Goal: Find specific page/section: Find specific page/section

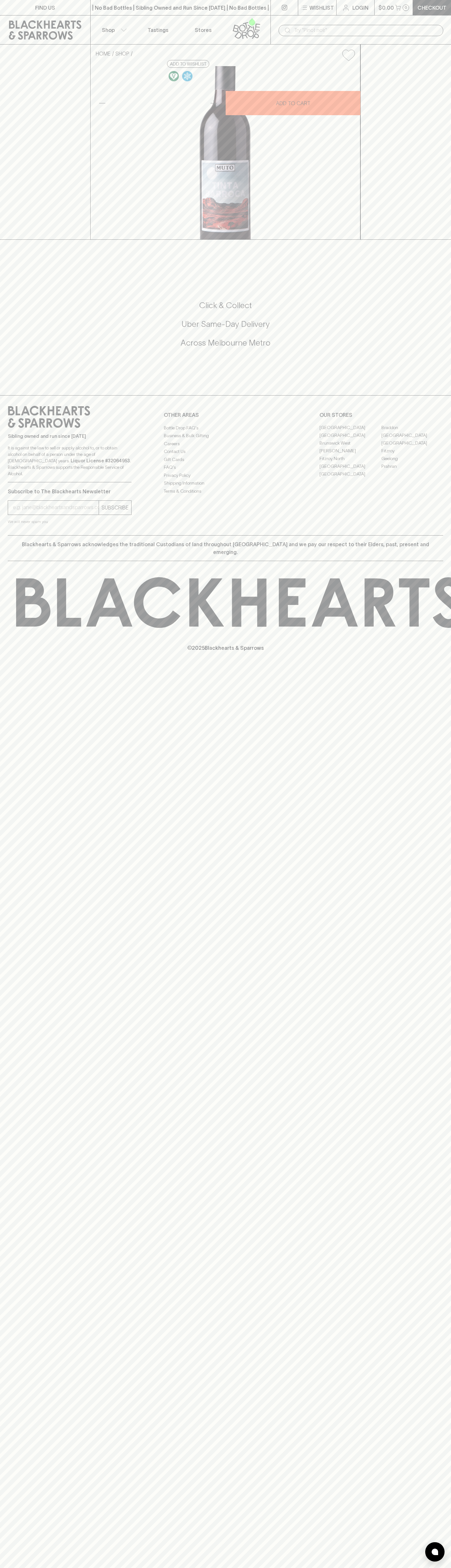
click at [216, 17] on link "Stores" at bounding box center [203, 29] width 45 height 29
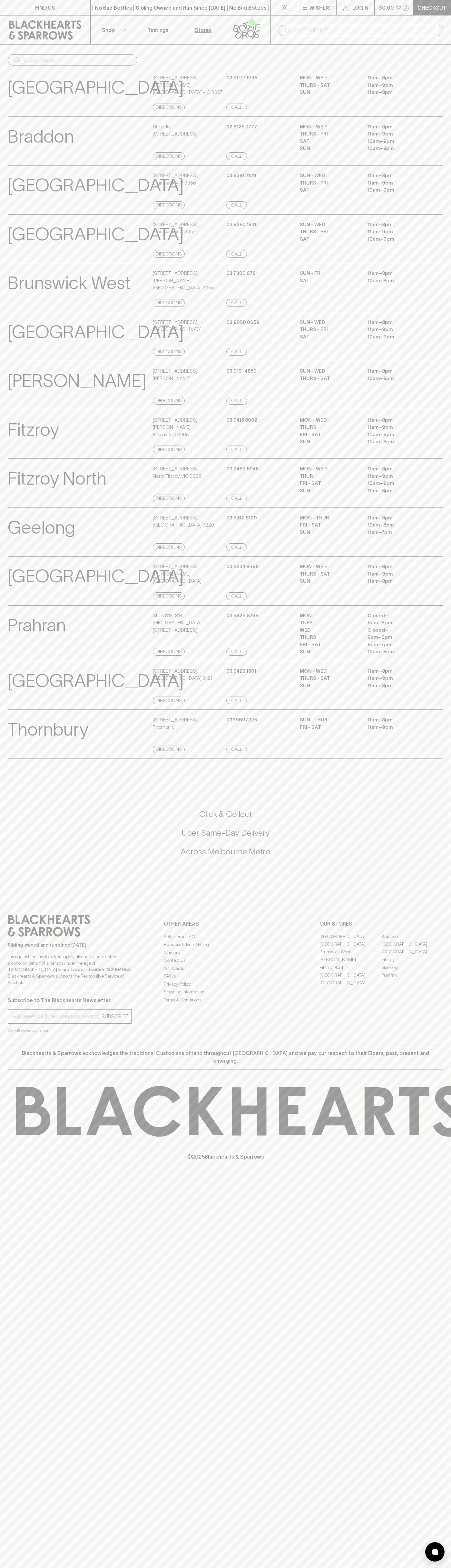
click at [408, 1567] on html "FIND US | No Bad Bottles | Sibling Owned and Run Since 2006 | No Bad Bottles | …" at bounding box center [225, 784] width 451 height 1568
click at [16, 551] on div "Geelong View Store Details" at bounding box center [80, 533] width 144 height 37
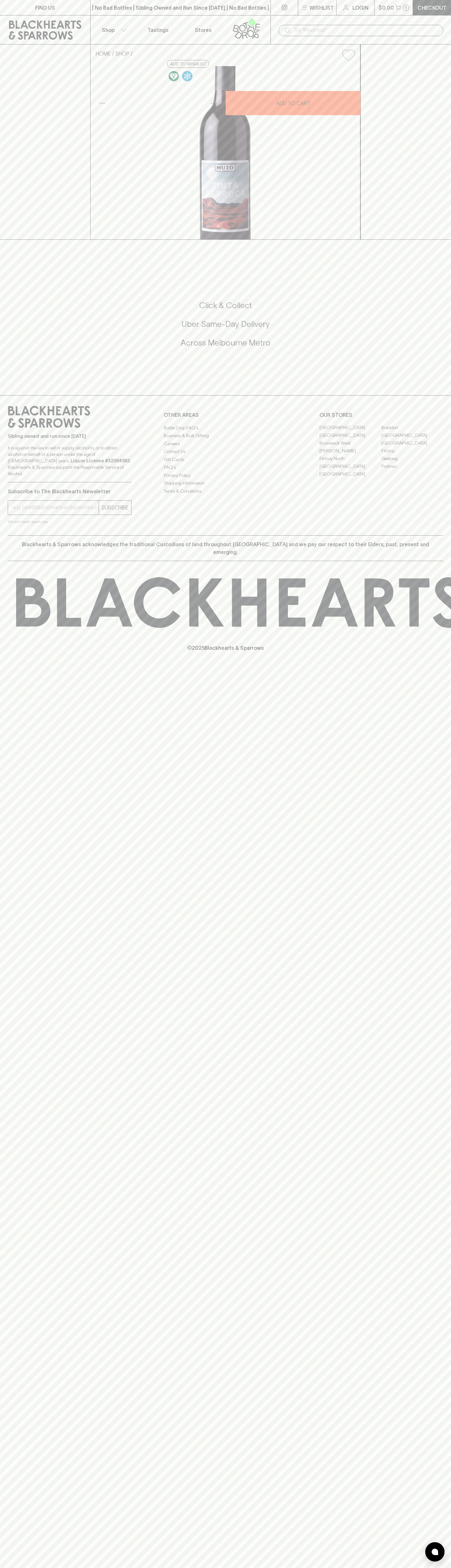
click at [412, 431] on link "Braddon" at bounding box center [412, 428] width 62 height 8
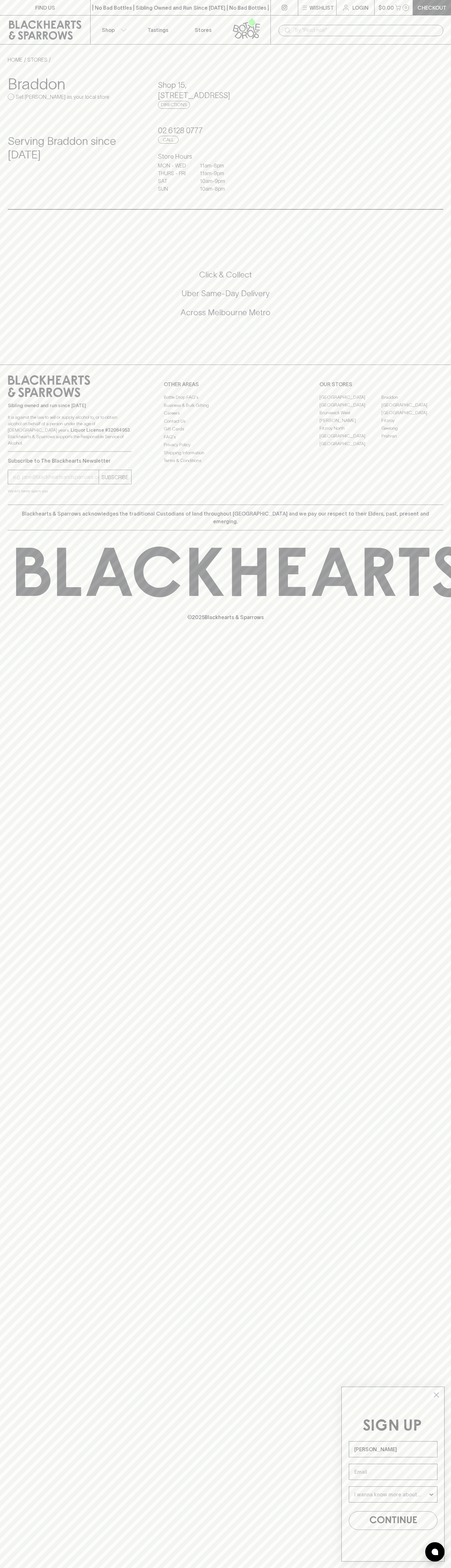
type input "[PERSON_NAME]"
